Goal: Obtain resource: Obtain resource

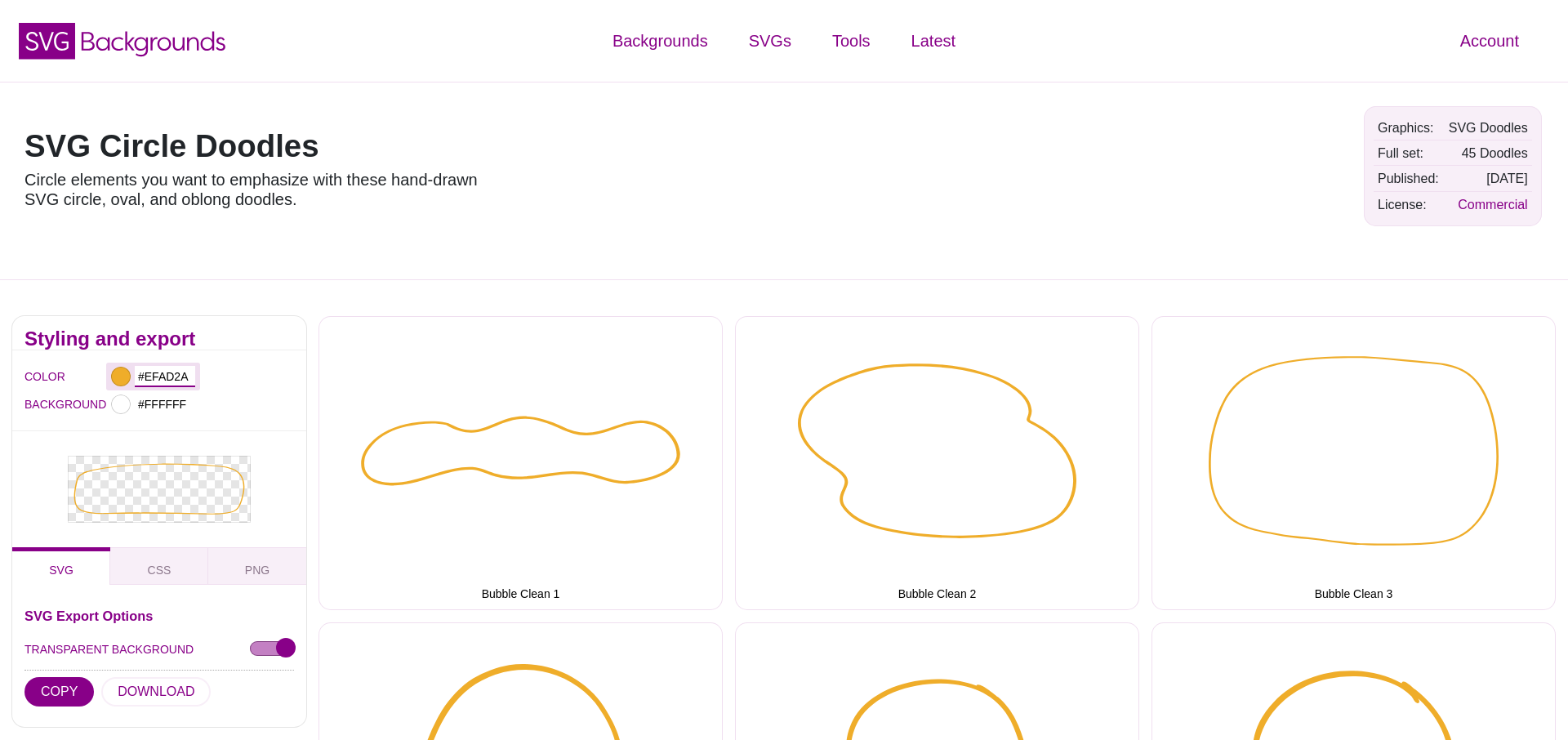
click at [174, 377] on input "#EFAD2A" at bounding box center [166, 376] width 61 height 22
click at [930, 191] on div at bounding box center [1016, 180] width 669 height 173
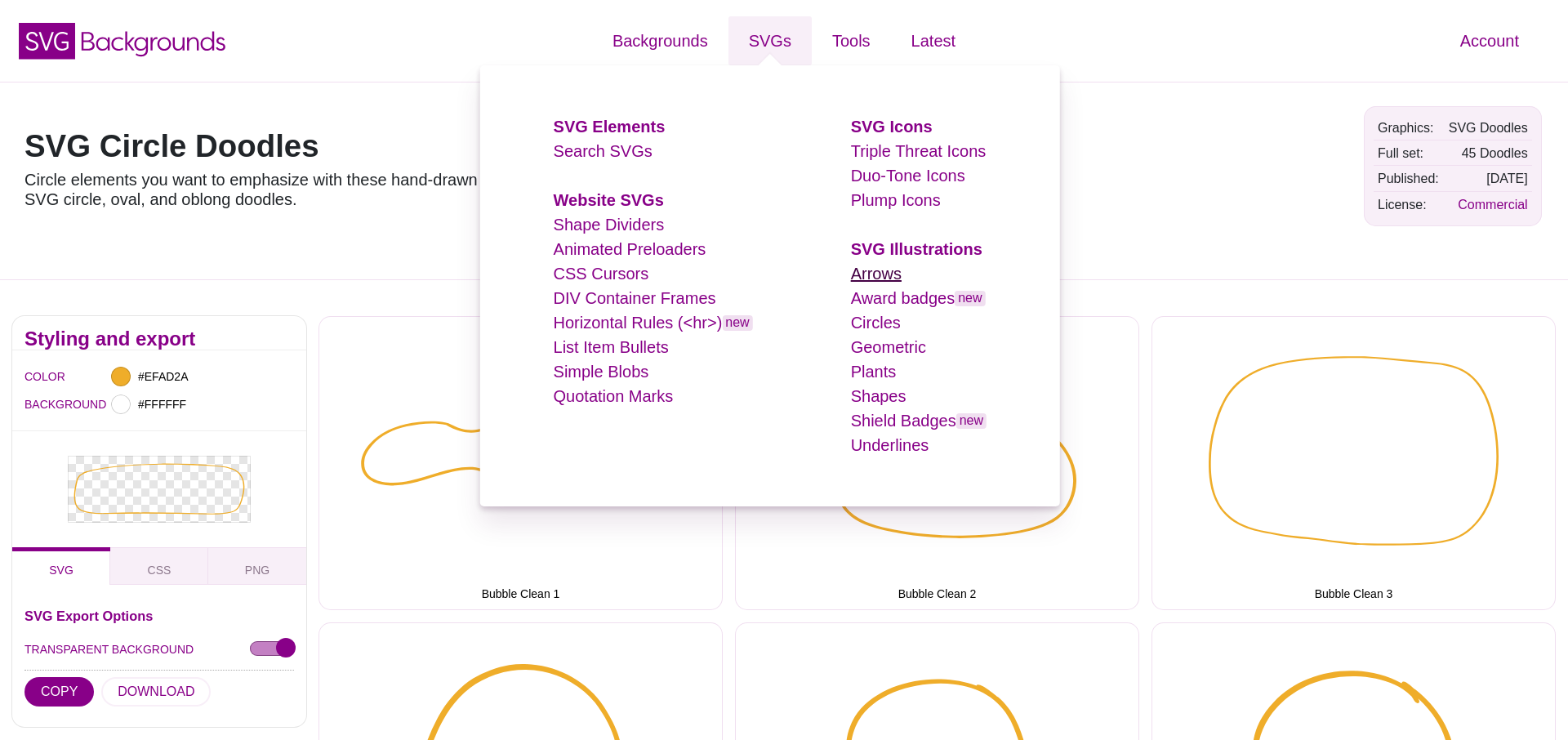
click at [877, 267] on link "Arrows" at bounding box center [877, 273] width 51 height 18
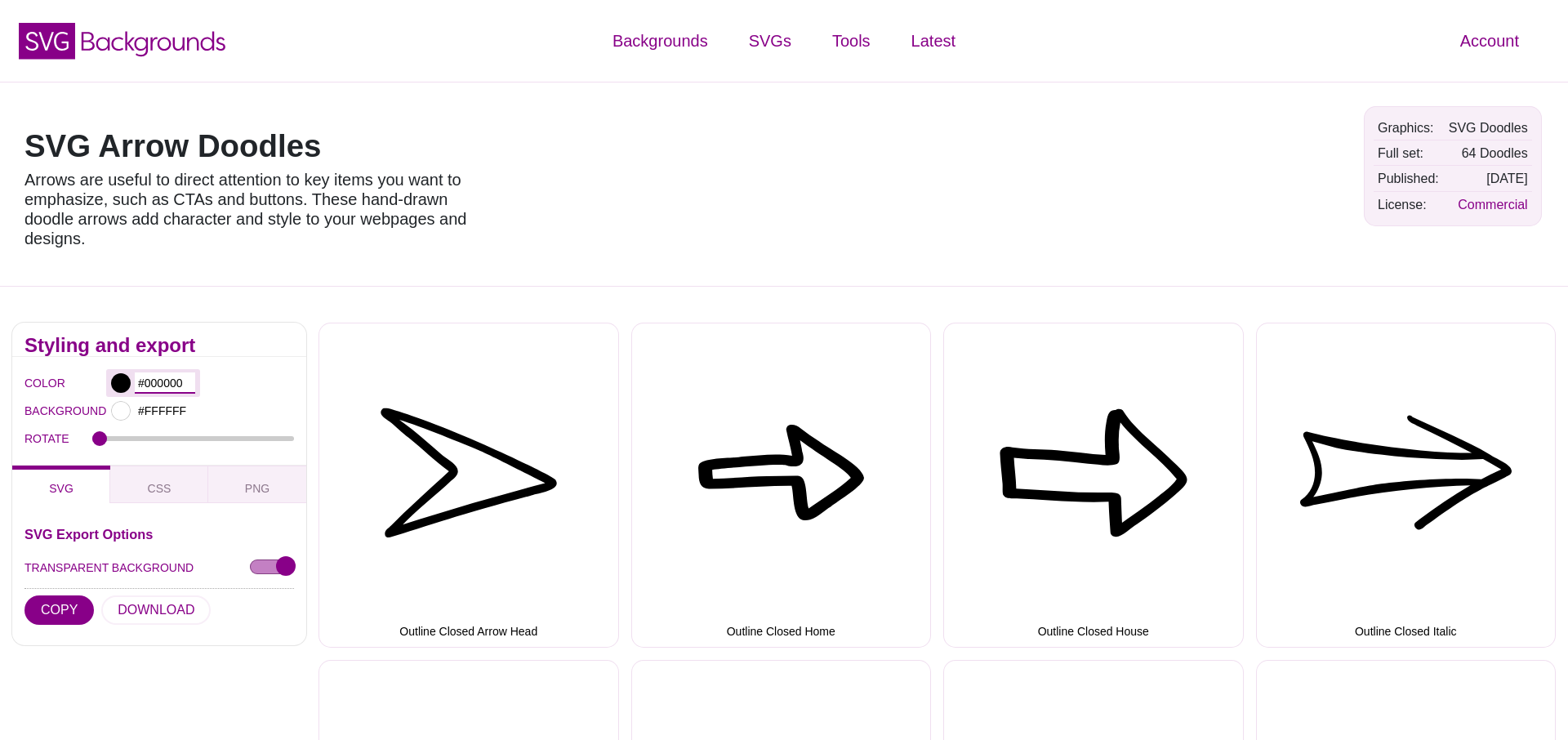
click at [172, 378] on input "#000000" at bounding box center [166, 383] width 61 height 22
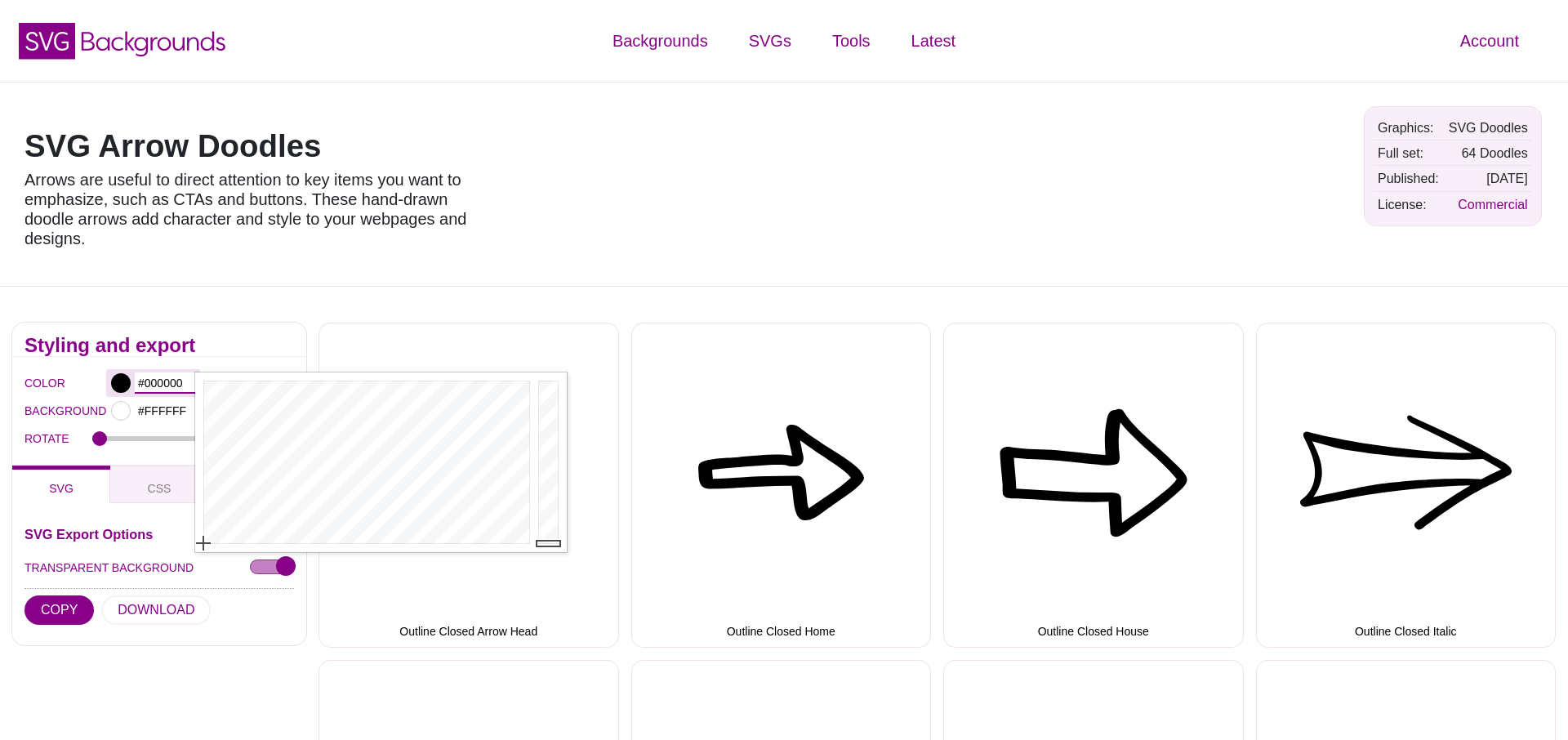
paste input "EFAD2A"
type input "#EFAD2A"
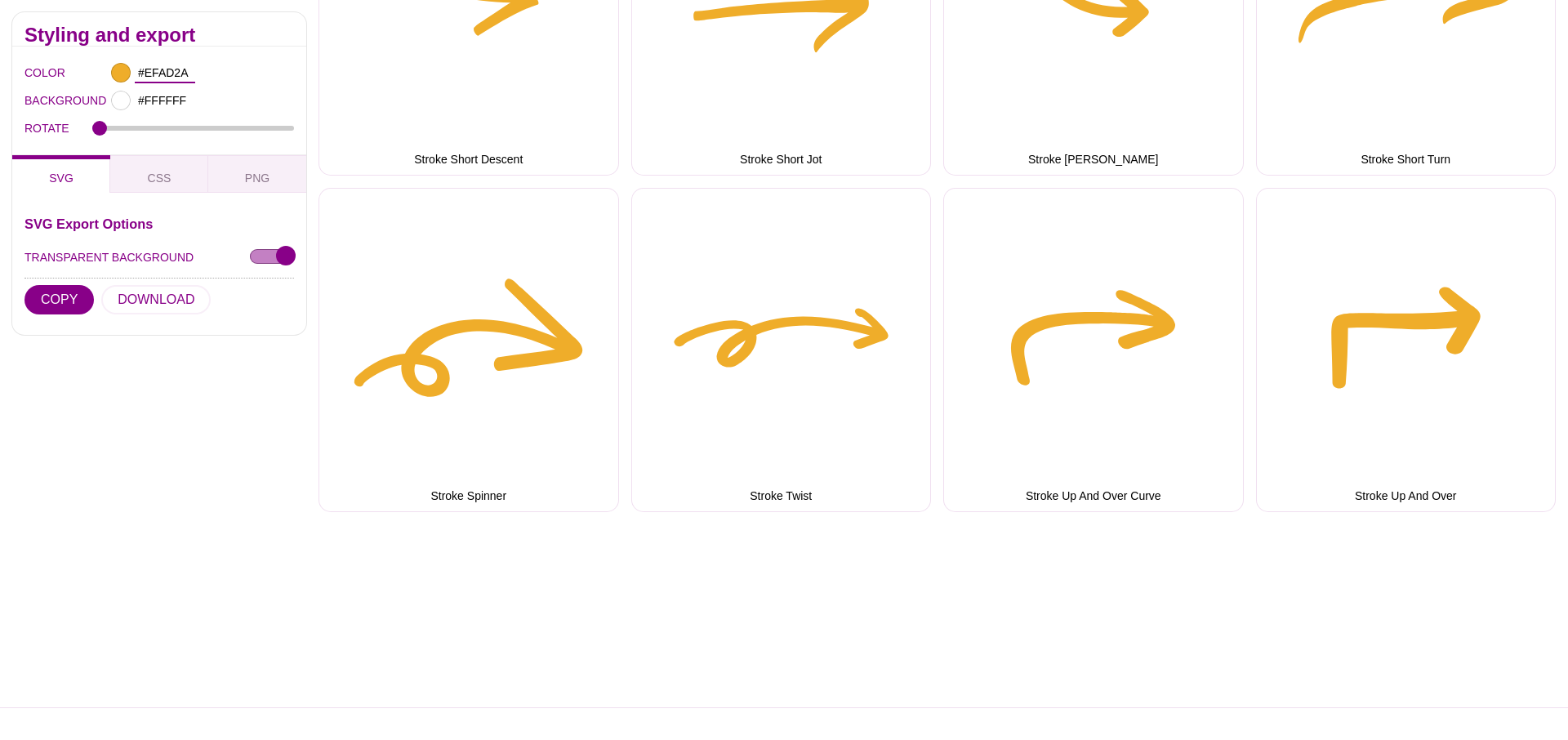
scroll to position [5257, 0]
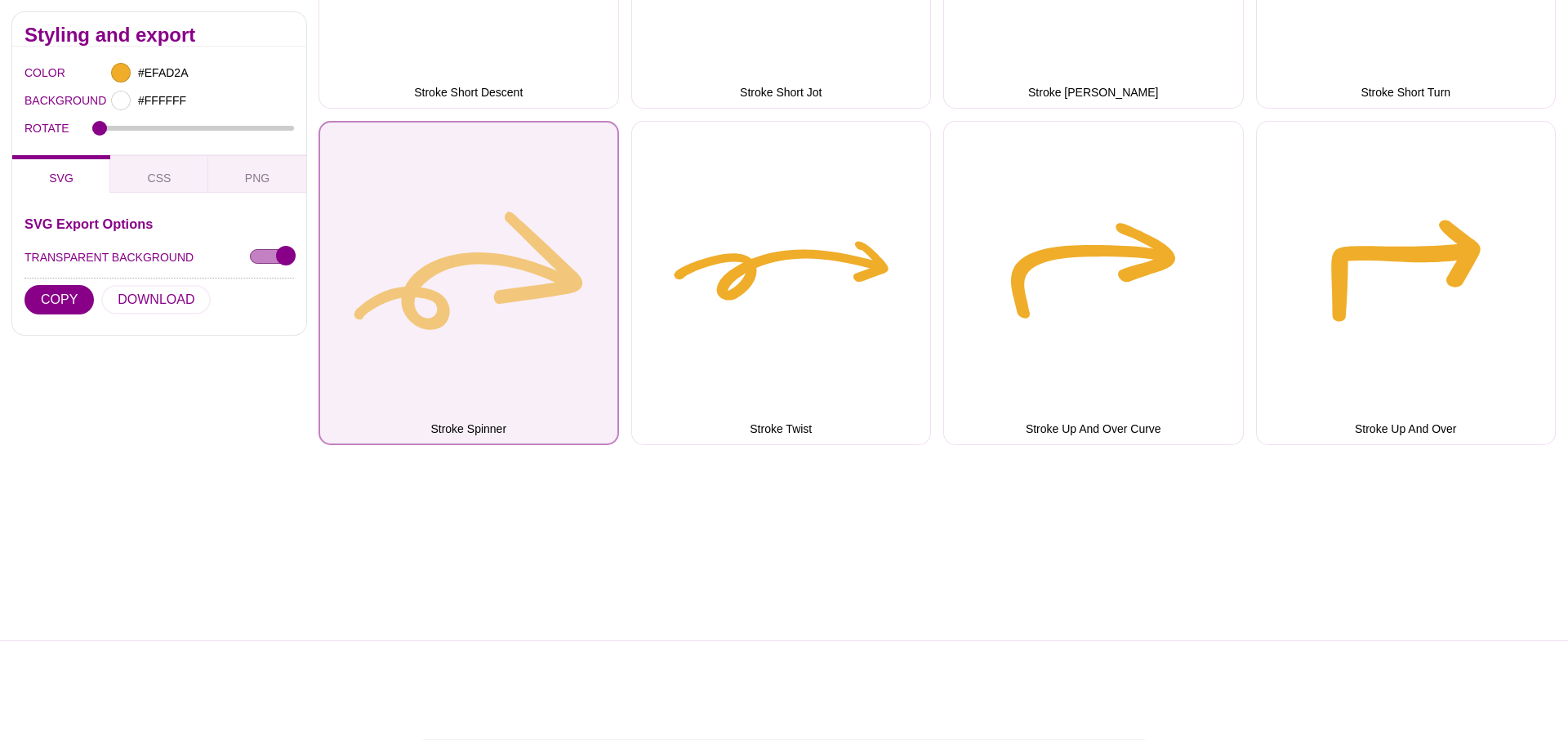
click at [462, 331] on button "Stroke Spinner" at bounding box center [468, 283] width 301 height 325
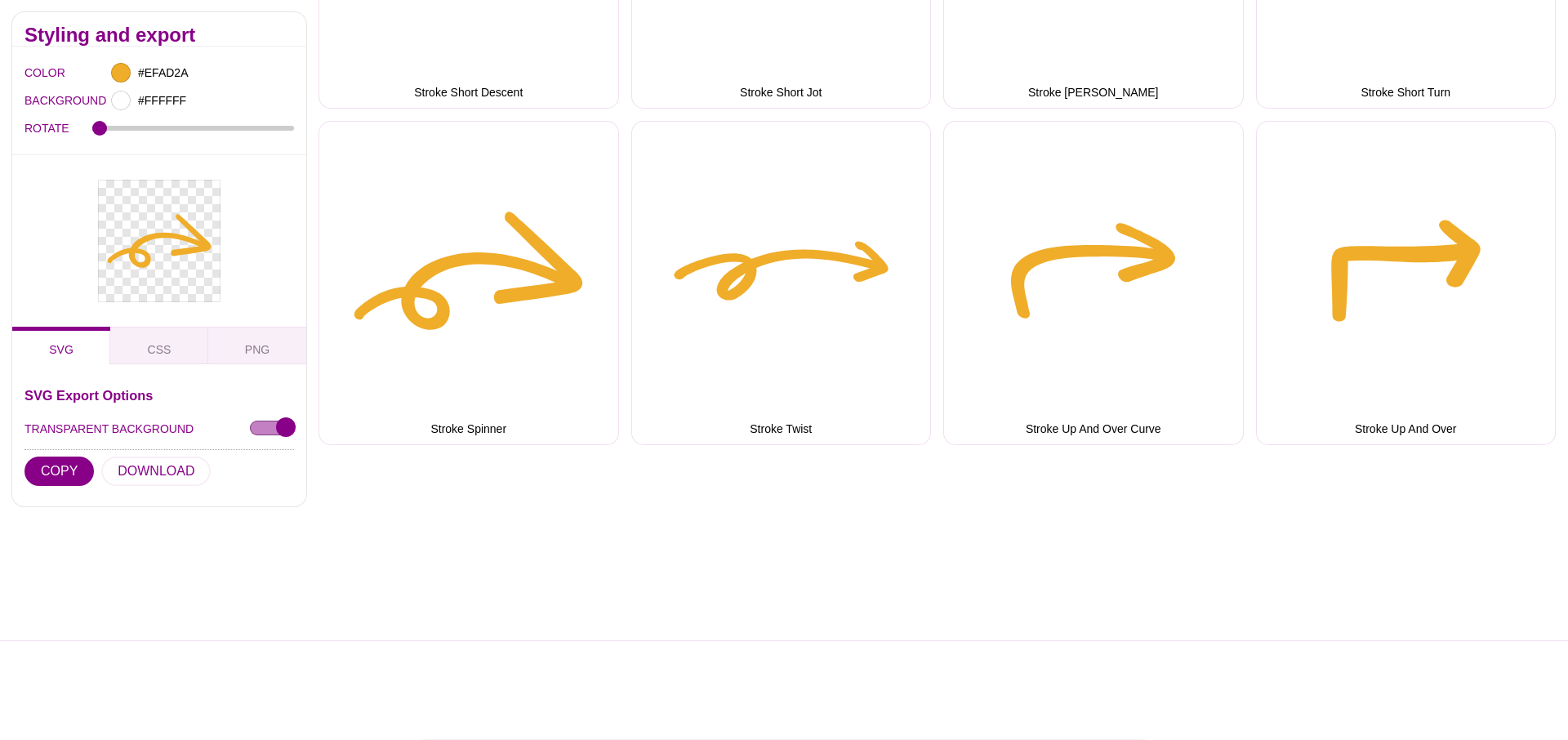
click at [151, 465] on div at bounding box center [159, 543] width 318 height 196
click at [150, 472] on div at bounding box center [159, 543] width 318 height 196
click at [155, 476] on div at bounding box center [159, 543] width 318 height 196
drag, startPoint x: 189, startPoint y: 447, endPoint x: 155, endPoint y: 449, distance: 34.1
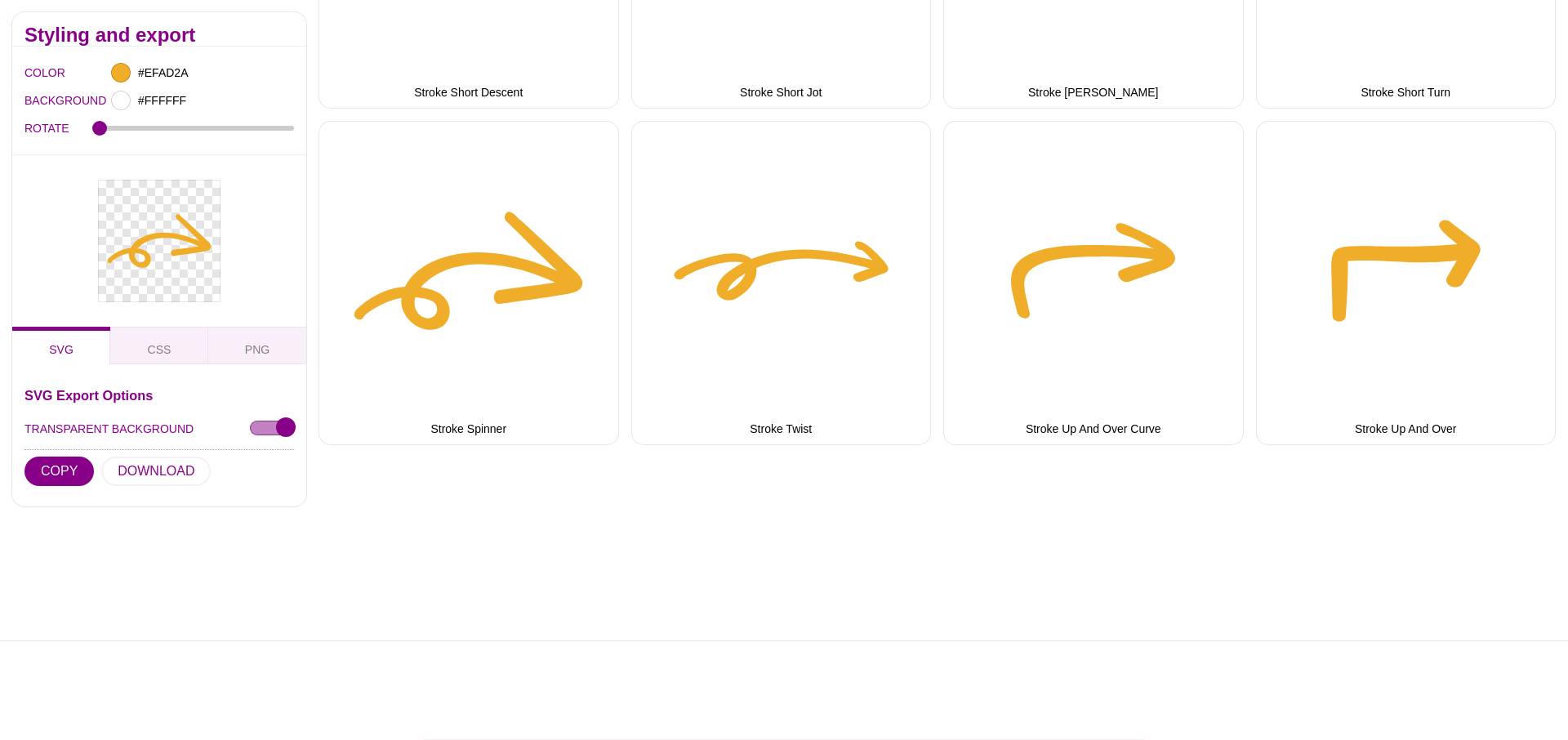
click at [155, 483] on div at bounding box center [159, 543] width 318 height 196
click at [199, 228] on icon at bounding box center [159, 240] width 122 height 123
click at [172, 479] on div at bounding box center [159, 543] width 318 height 196
click at [70, 474] on div at bounding box center [159, 543] width 318 height 196
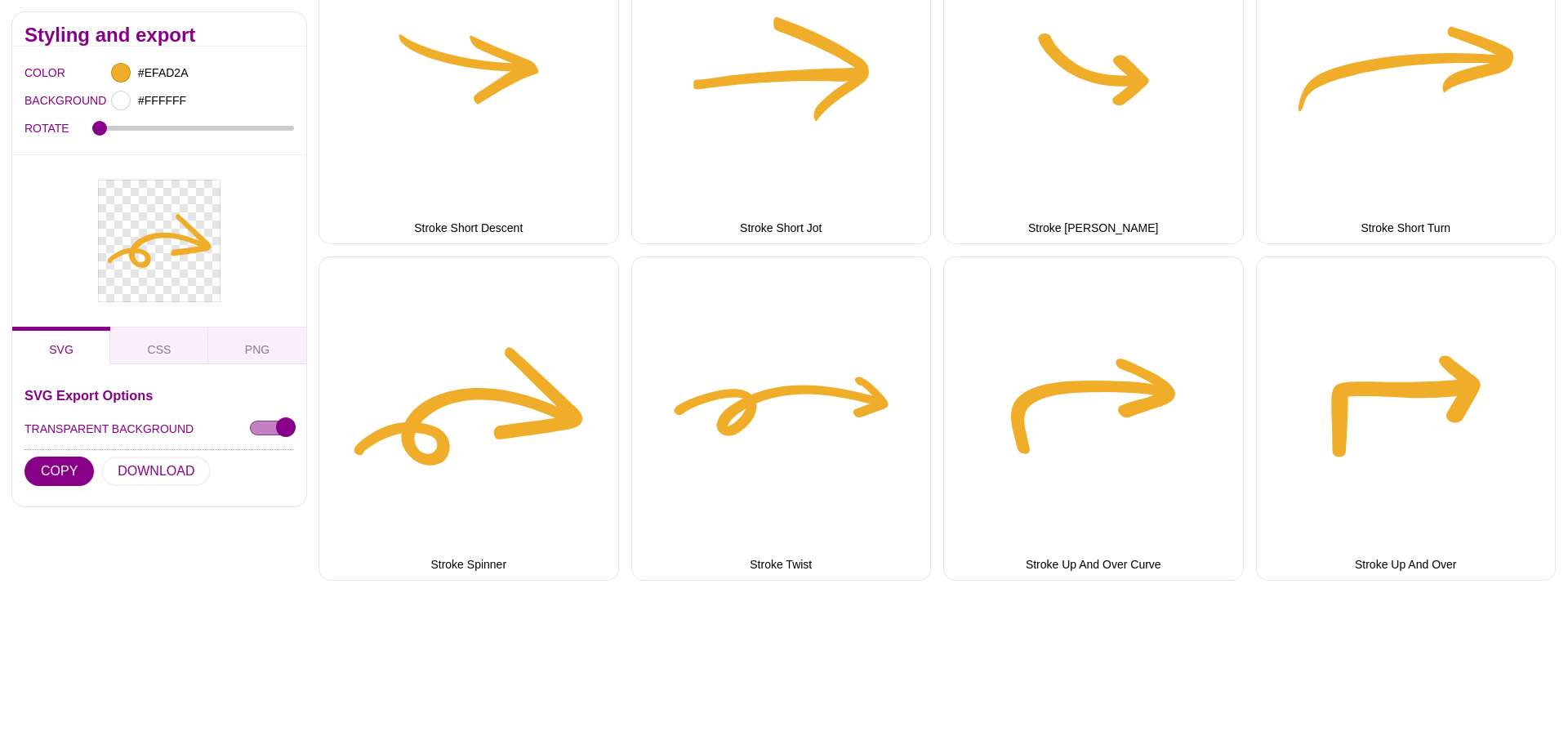
scroll to position [5123, 0]
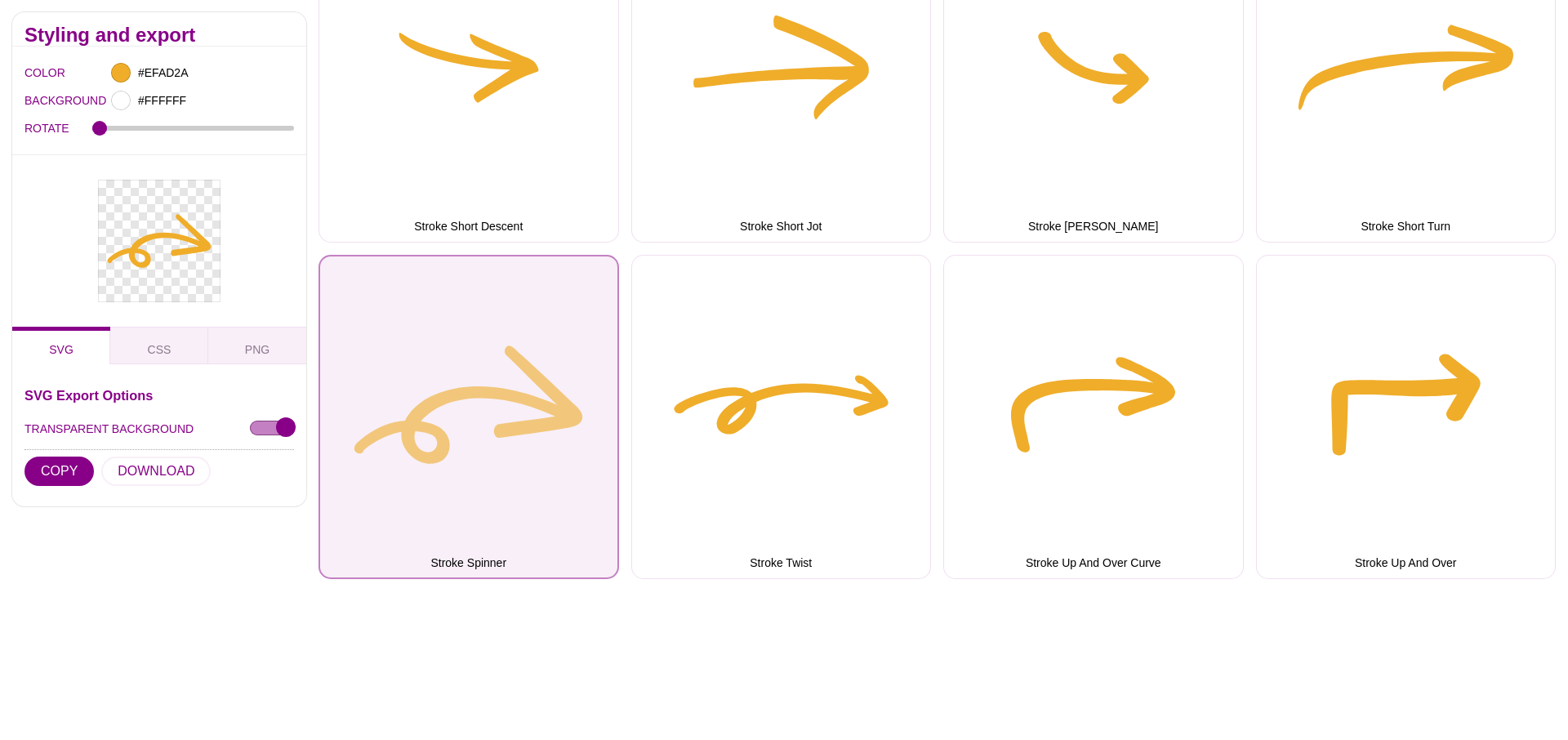
click at [508, 385] on button "Stroke Spinner" at bounding box center [468, 418] width 301 height 325
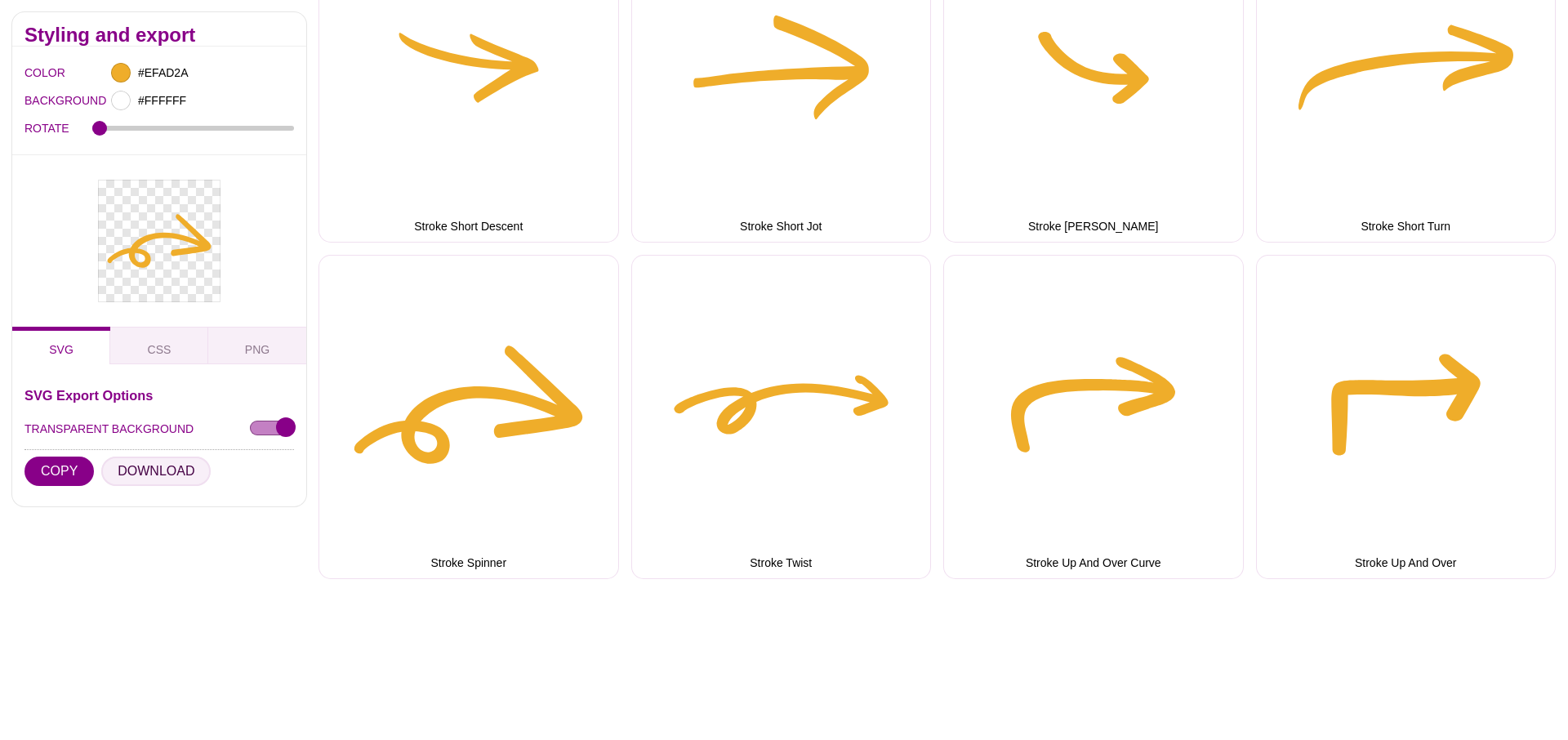
click at [160, 469] on button "DOWNLOAD" at bounding box center [156, 471] width 110 height 29
